Goal: Task Accomplishment & Management: Manage account settings

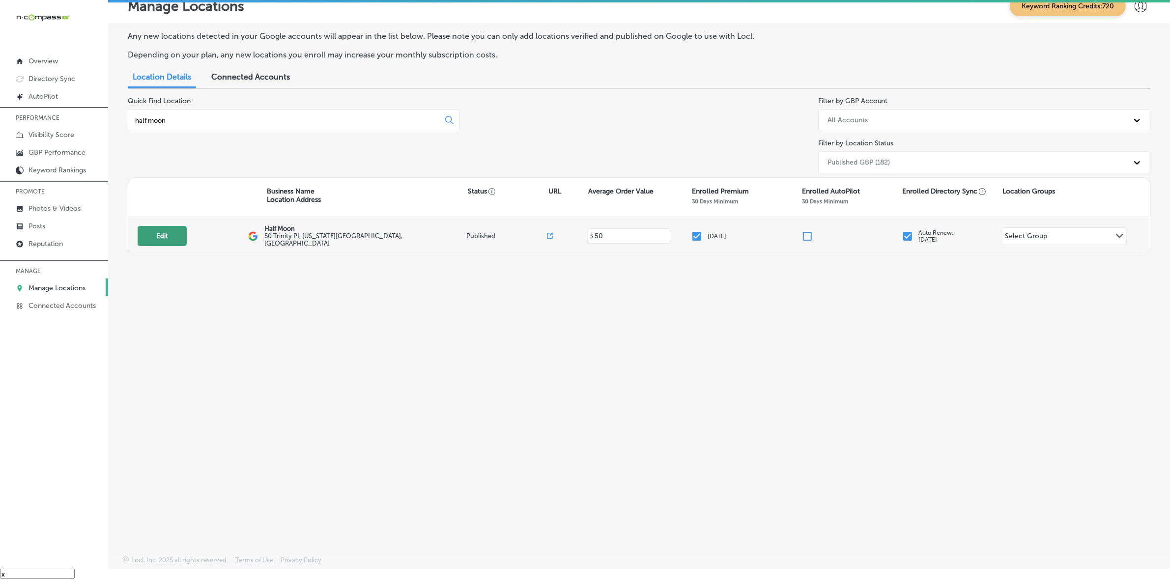
type input "half moon"
drag, startPoint x: 184, startPoint y: 231, endPoint x: 166, endPoint y: 233, distance: 18.8
click at [184, 231] on div "Edit This location is not published yet." at bounding box center [193, 236] width 110 height 20
click at [166, 233] on button "Edit" at bounding box center [162, 236] width 49 height 20
select select "US"
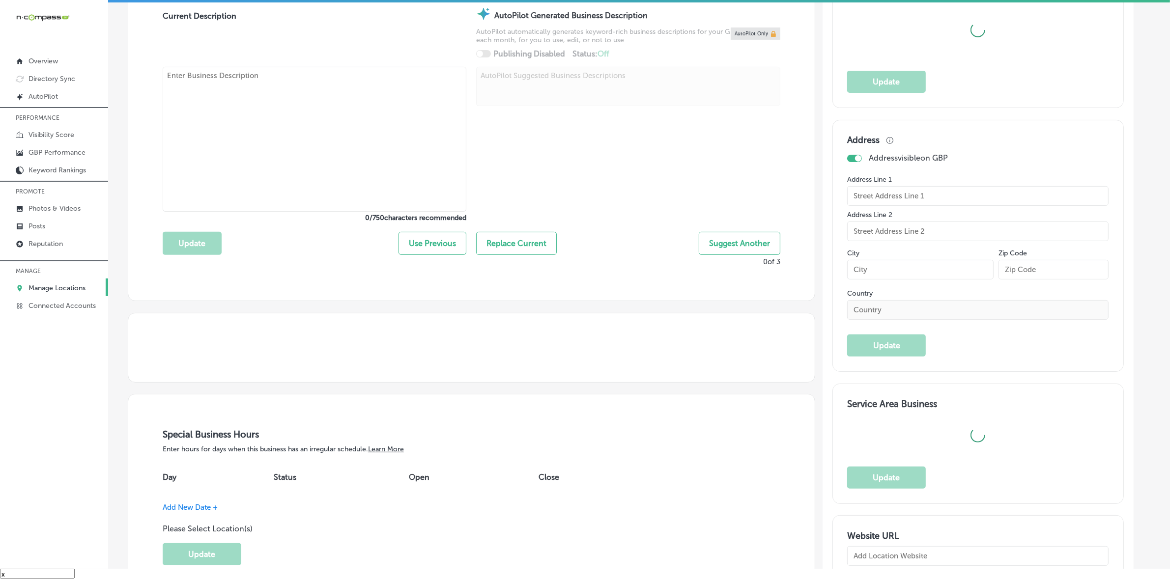
scroll to position [512, 0]
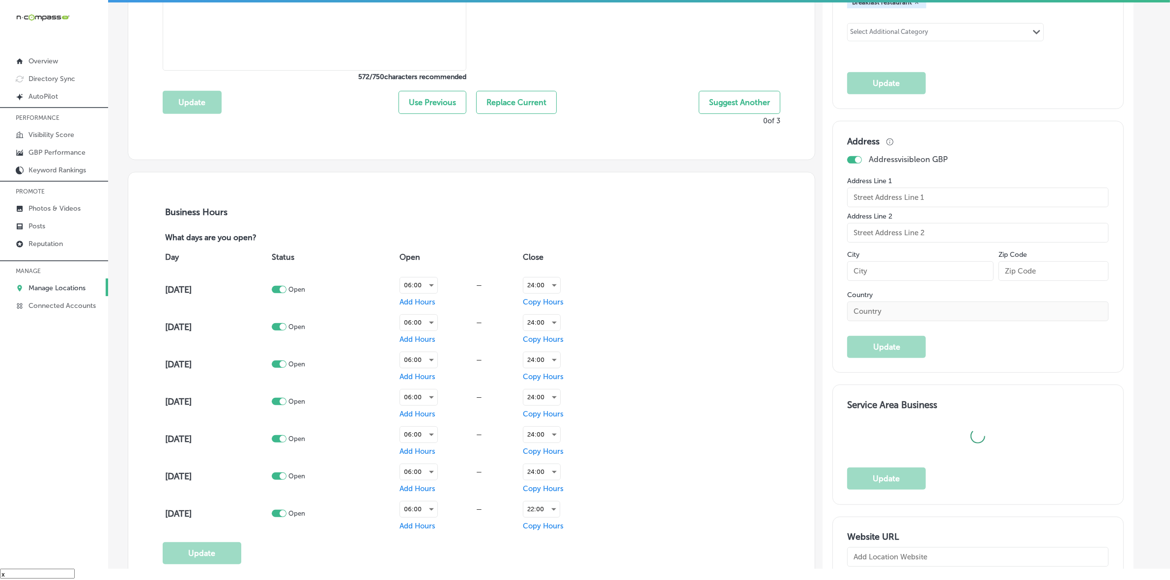
type textarea "Experience the heart of [US_STATE] in every bite at [GEOGRAPHIC_DATA]! Located …"
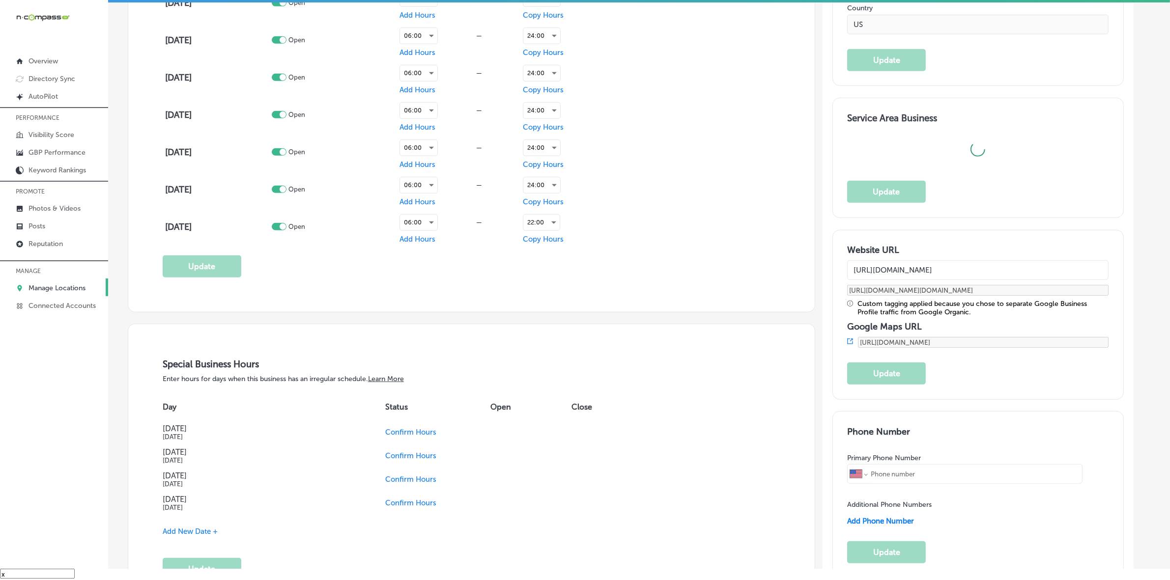
checkbox input "true"
type input "50 Trinity PI"
type input "[US_STATE]"
type input "10006"
type input "US"
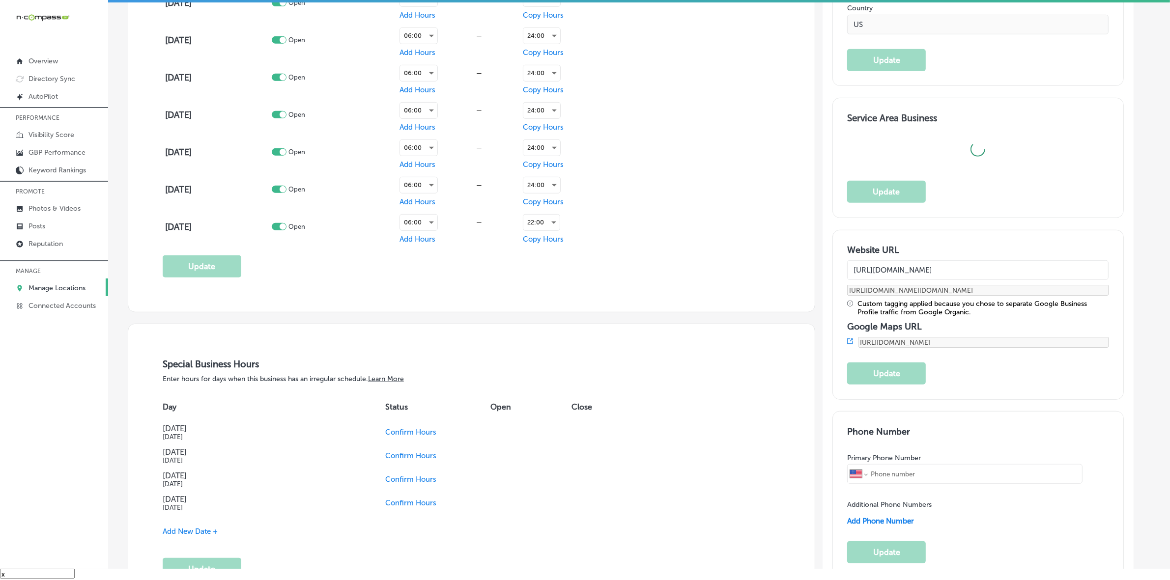
type input "[URL][DOMAIN_NAME]"
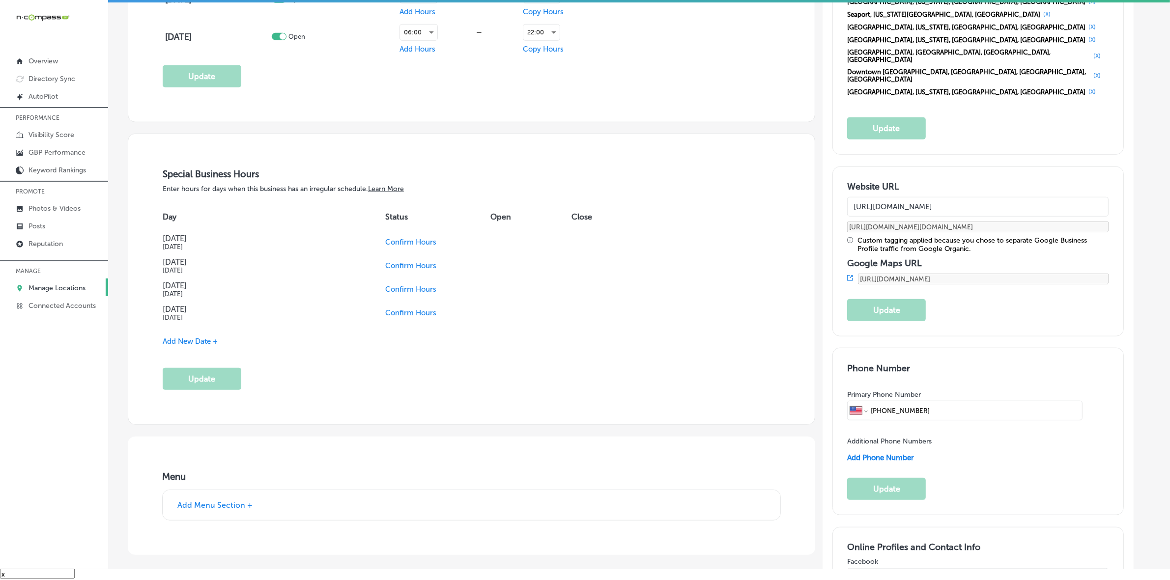
type input "Half Moon"
type input "[PHONE_NUMBER]"
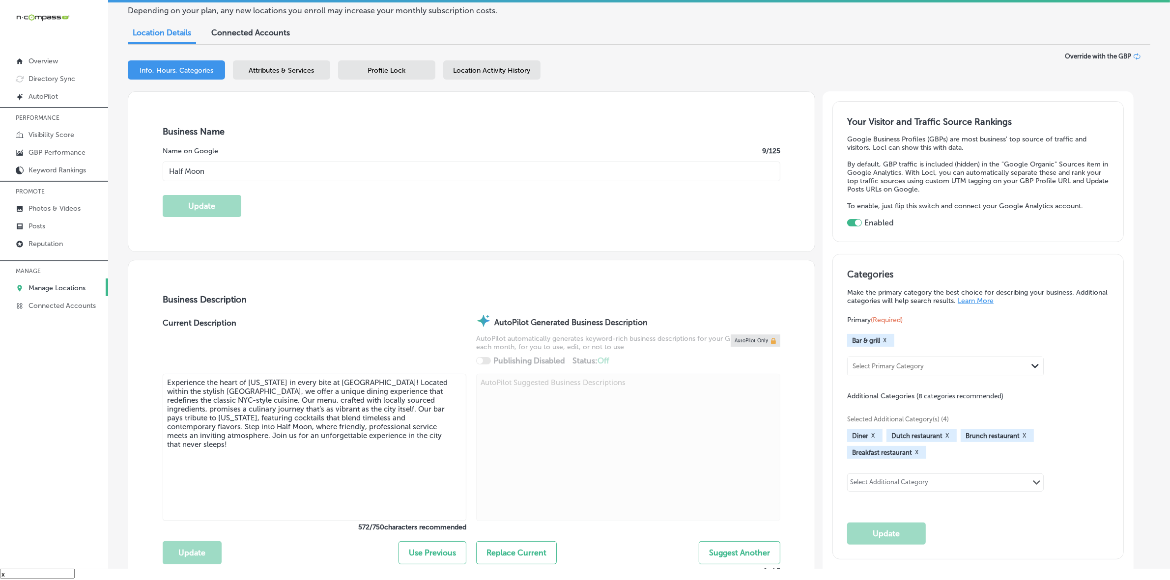
scroll to position [0, 0]
